Goal: Task Accomplishment & Management: Use online tool/utility

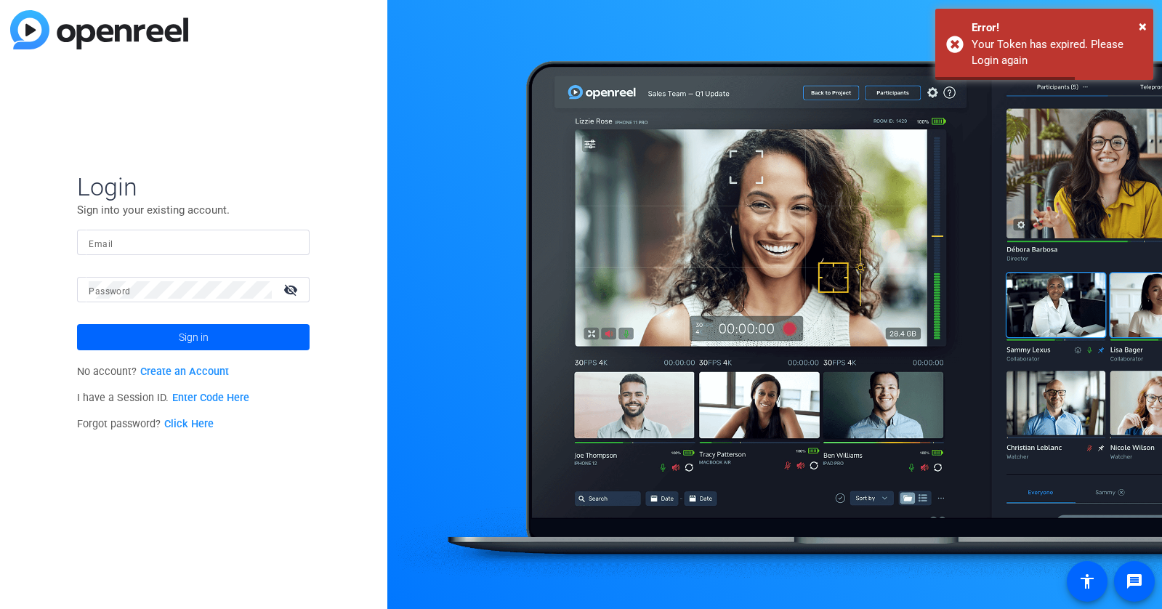
click at [222, 244] on input "Email" at bounding box center [193, 242] width 209 height 17
type input "[PERSON_NAME][EMAIL_ADDRESS][DOMAIN_NAME]"
click at [217, 300] on div at bounding box center [180, 289] width 183 height 25
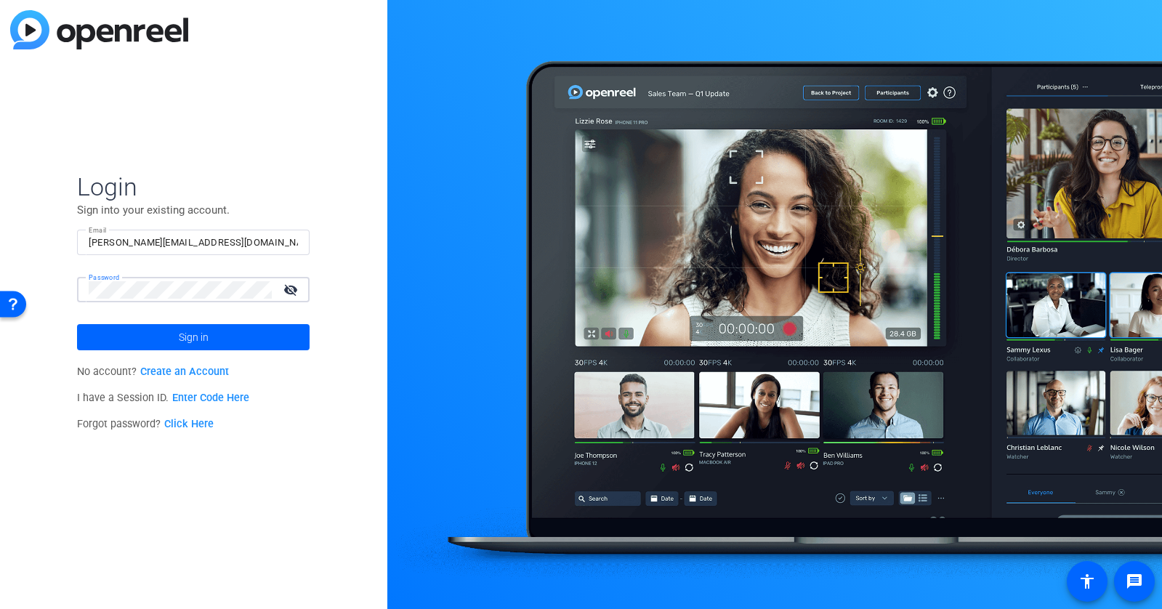
click at [77, 324] on button "Sign in" at bounding box center [193, 337] width 233 height 26
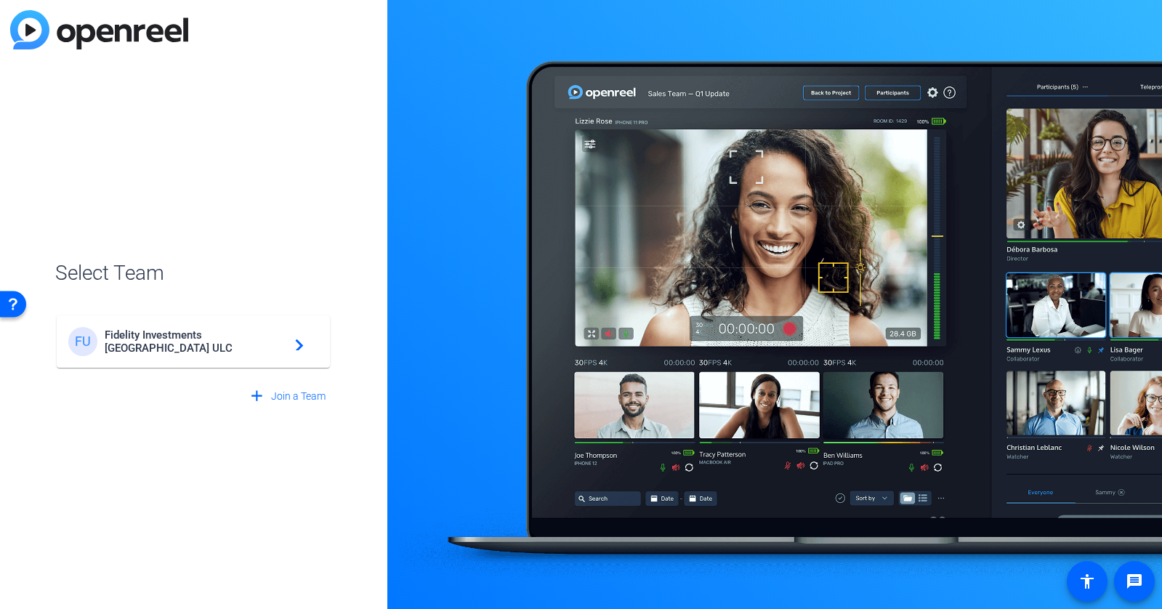
click at [232, 344] on span "Fidelity Investments Canada ULC" at bounding box center [196, 342] width 182 height 26
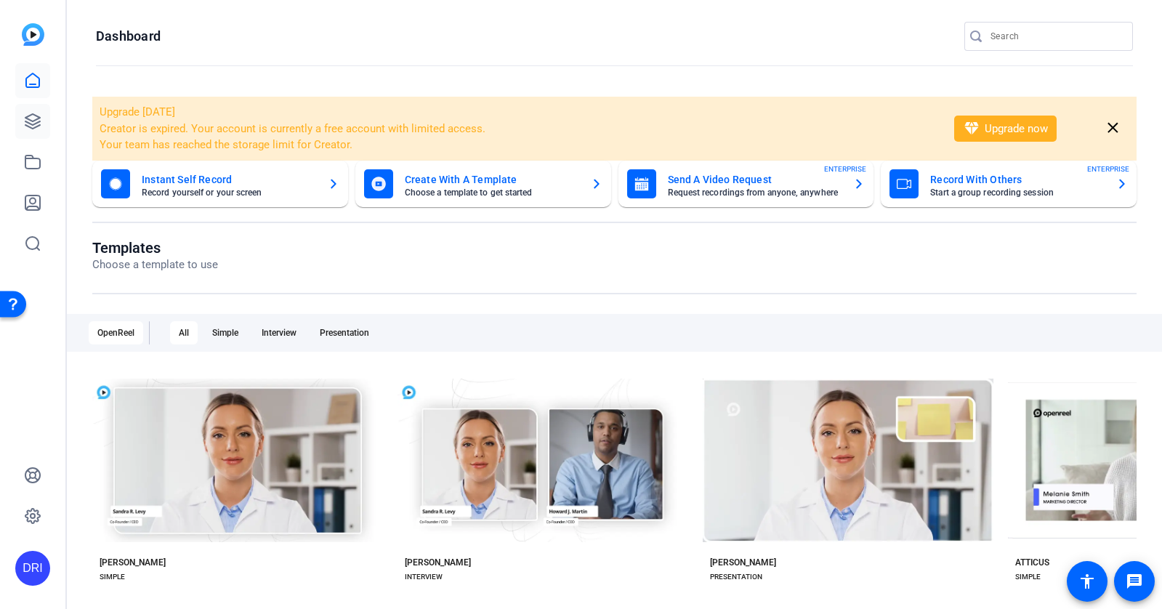
click at [41, 122] on link at bounding box center [32, 121] width 35 height 35
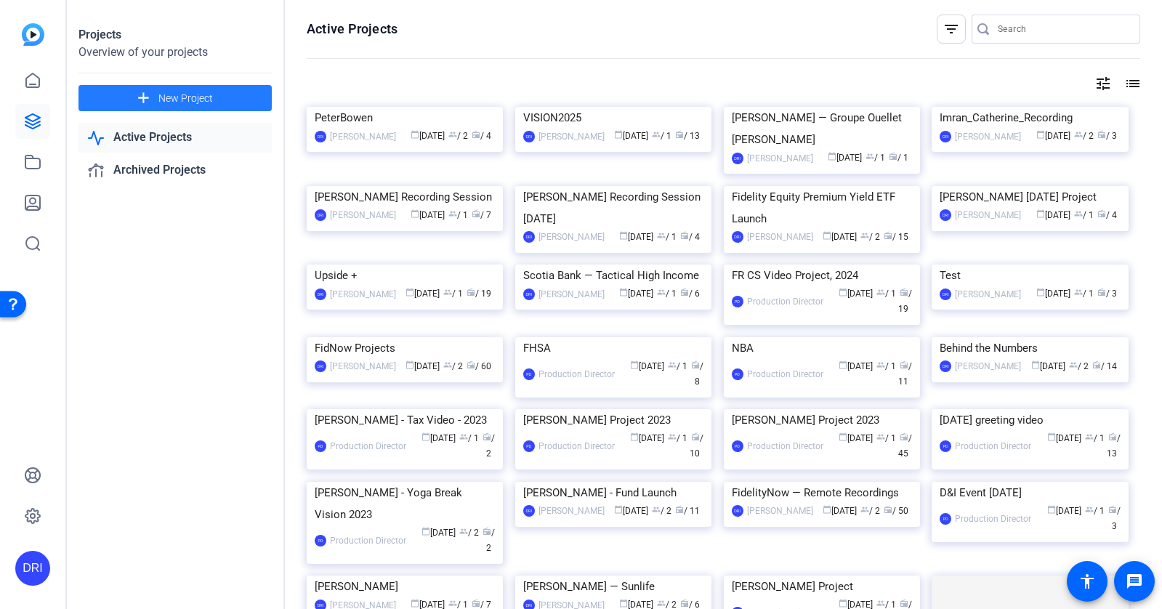
click at [213, 94] on span at bounding box center [175, 98] width 193 height 35
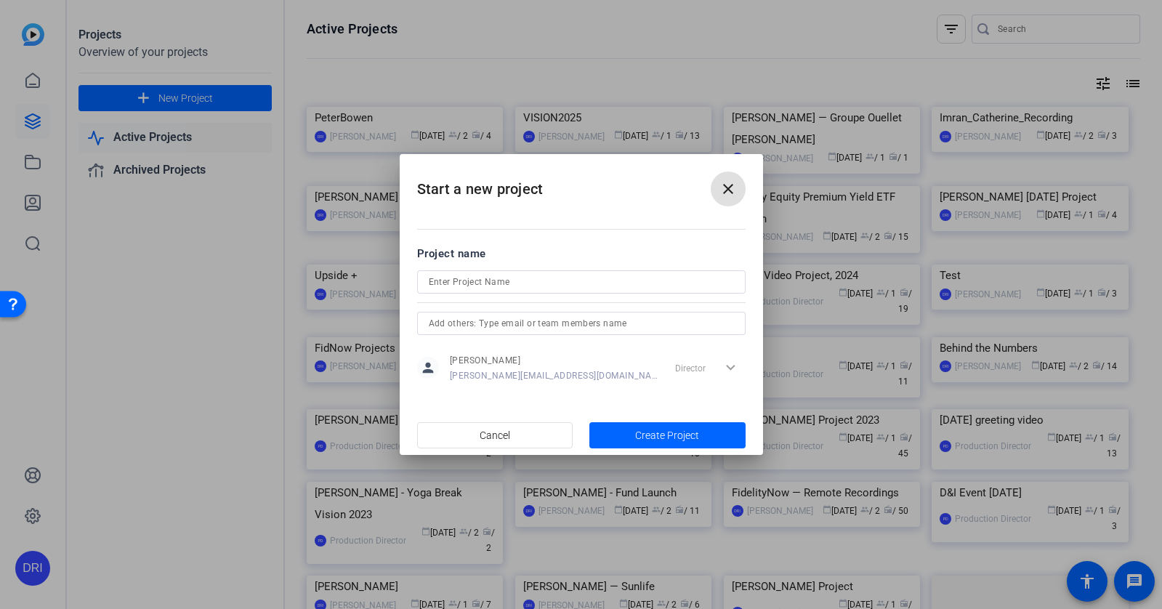
click at [547, 285] on input at bounding box center [581, 281] width 305 height 17
type input "Abbas Hajj Ali Project"
click at [634, 435] on span "button" at bounding box center [668, 435] width 156 height 35
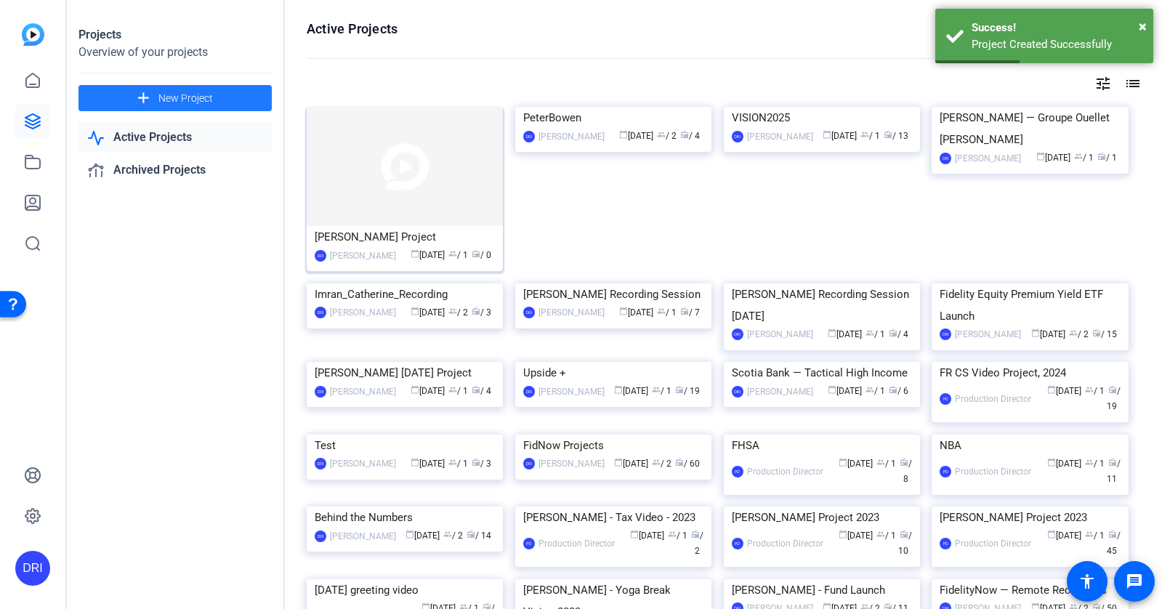
click at [422, 148] on img at bounding box center [405, 166] width 196 height 119
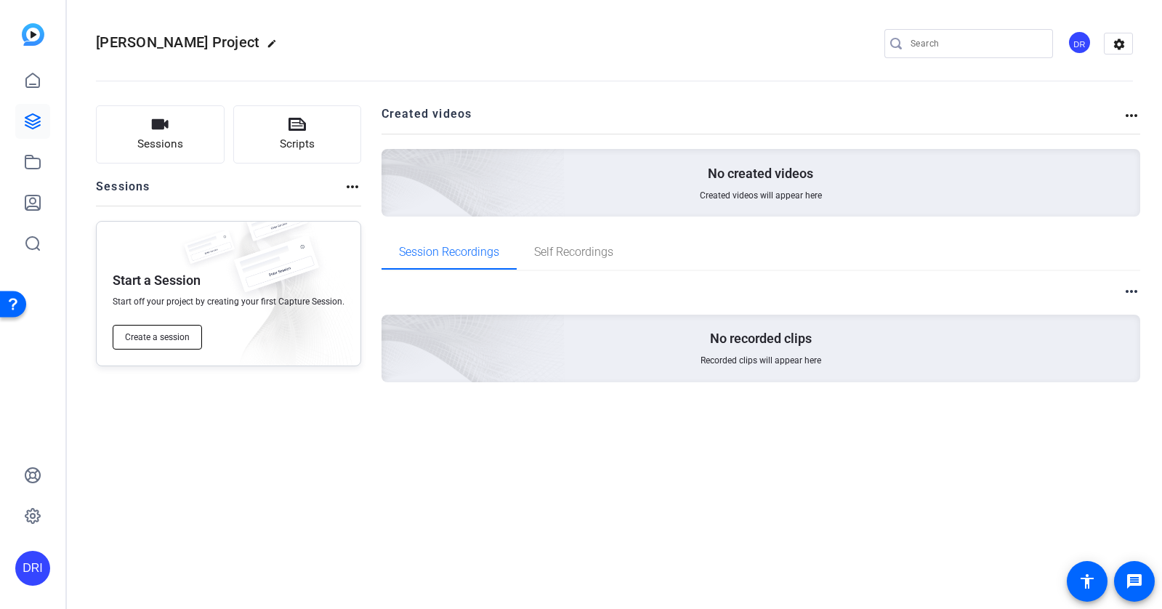
click at [185, 340] on span "Create a session" at bounding box center [157, 337] width 65 height 12
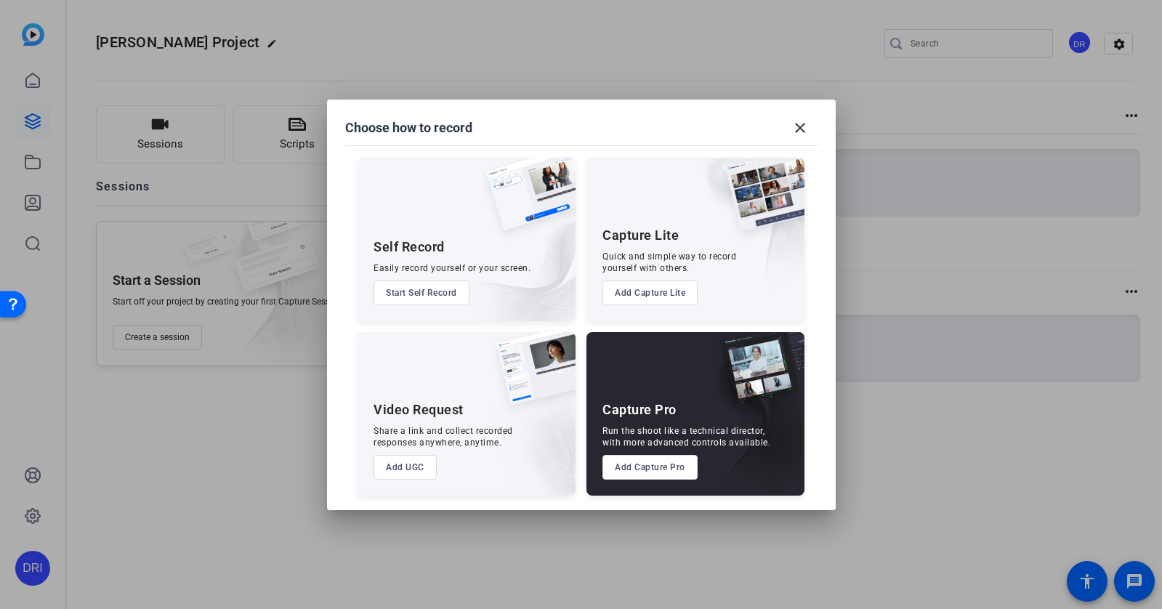
click at [659, 474] on button "Add Capture Pro" at bounding box center [650, 467] width 95 height 25
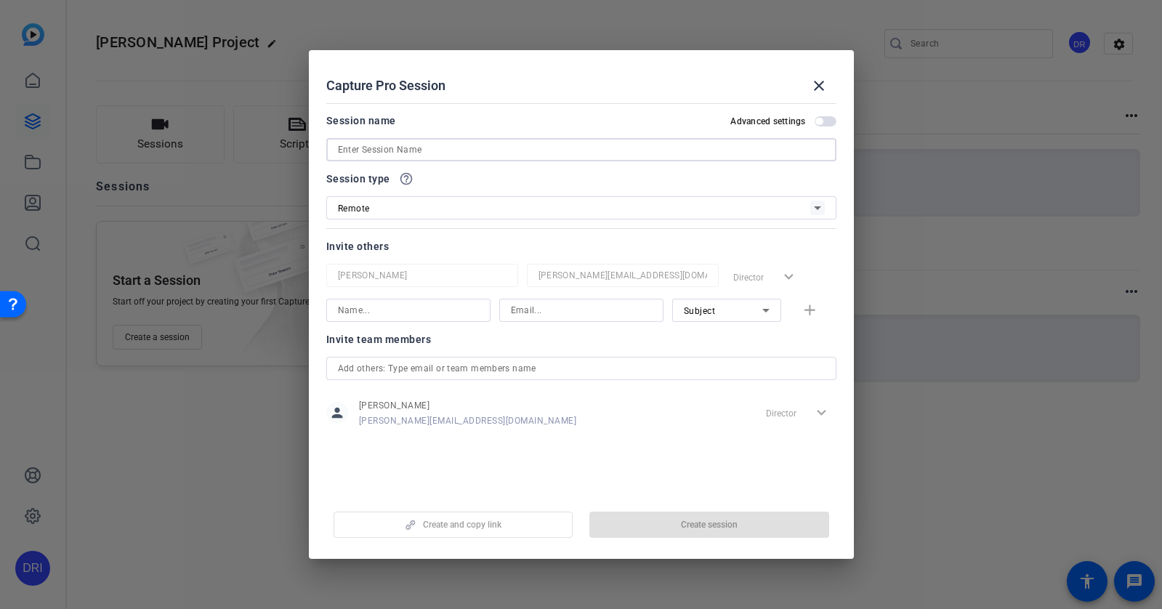
click at [533, 151] on input at bounding box center [581, 149] width 487 height 17
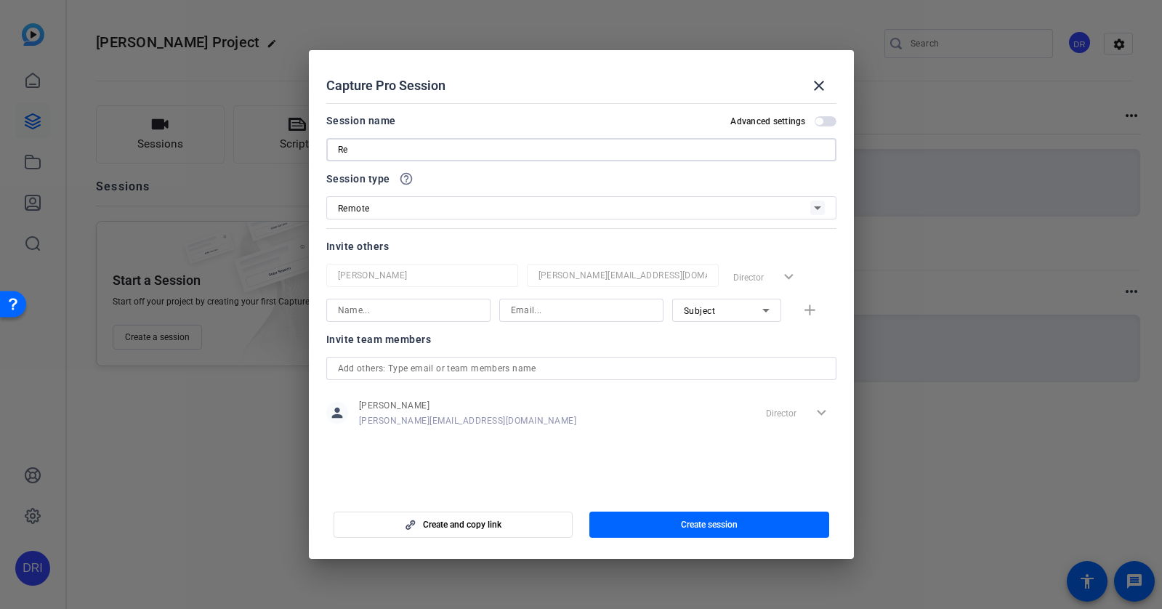
type input "R"
type input "Abbas Recording Session"
click at [728, 524] on span "Create session" at bounding box center [709, 525] width 57 height 12
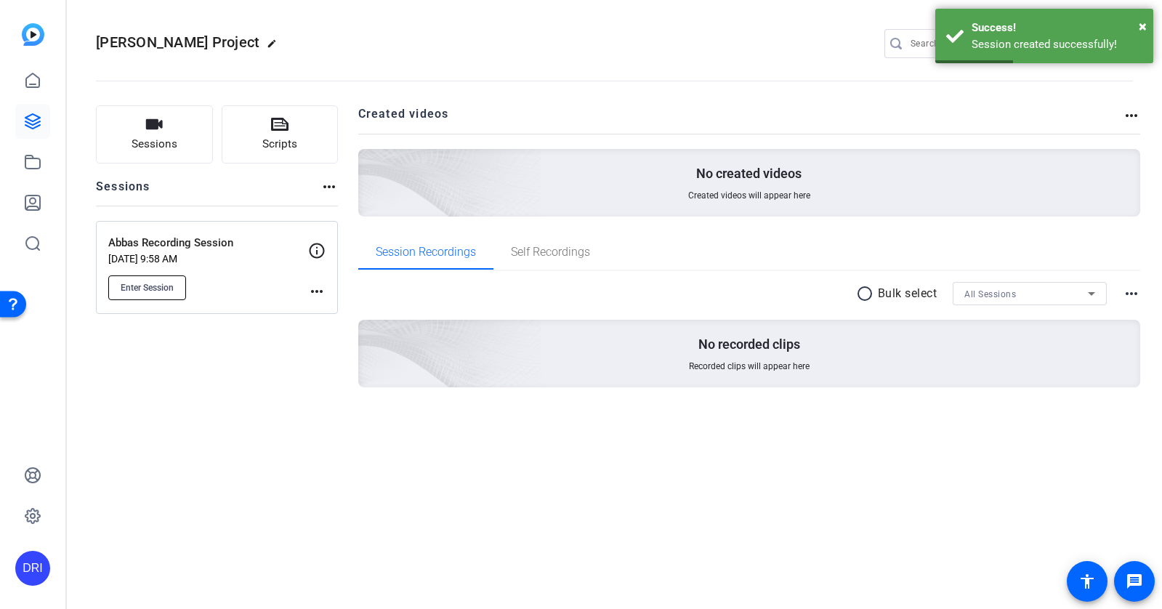
click at [156, 289] on span "Enter Session" at bounding box center [147, 288] width 53 height 12
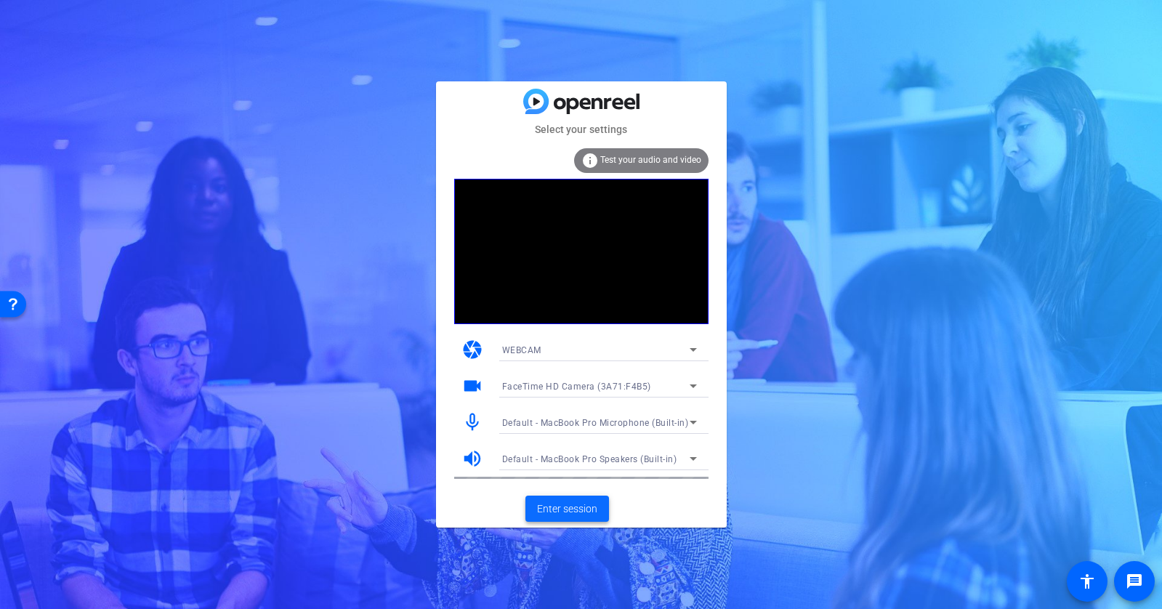
click at [570, 500] on span at bounding box center [568, 508] width 84 height 35
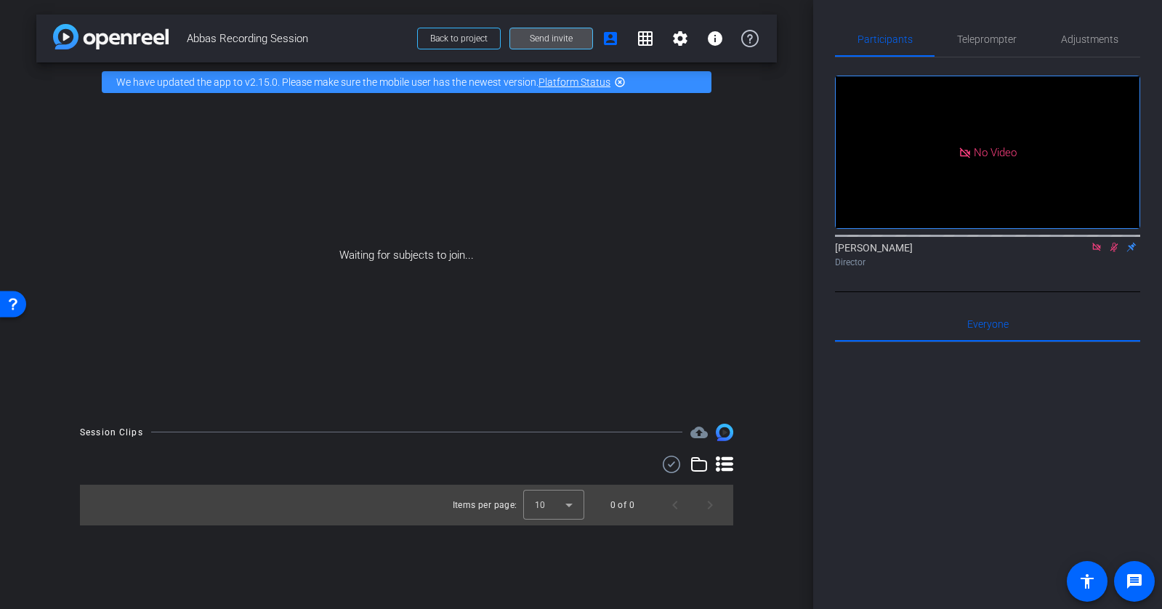
click at [536, 37] on span "Send invite" at bounding box center [551, 39] width 43 height 12
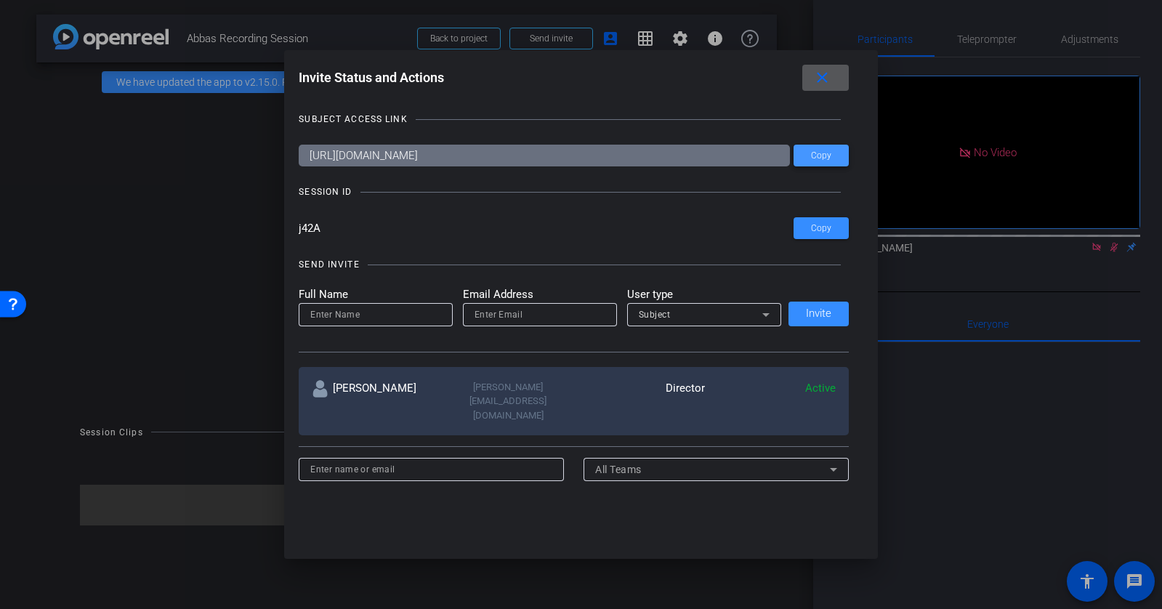
click at [834, 158] on span at bounding box center [821, 155] width 55 height 35
click at [822, 239] on span at bounding box center [821, 228] width 55 height 35
